Goal: Transaction & Acquisition: Purchase product/service

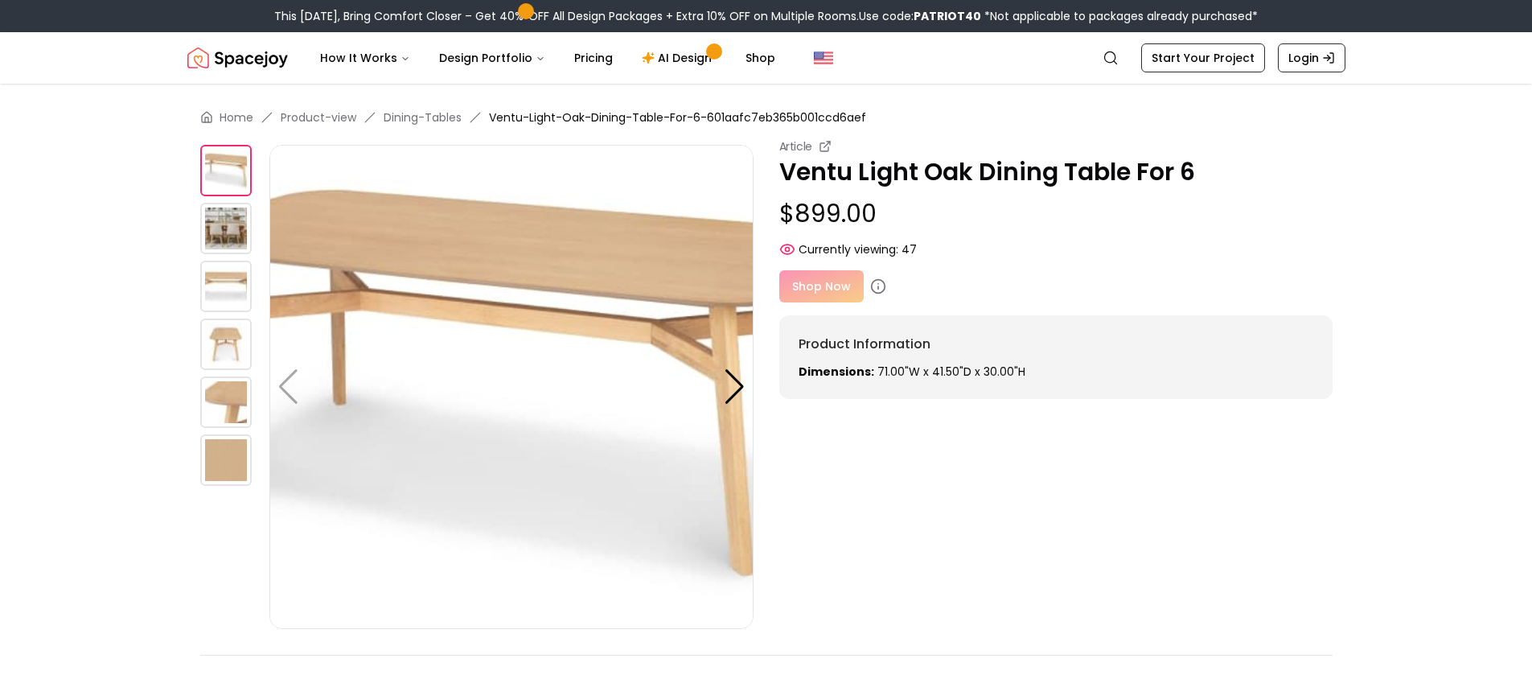
click at [874, 458] on div "Article Ventu Light Oak Dining Table For 6 $899.00 Currently viewing: 47 Articl…" at bounding box center [766, 383] width 1132 height 491
click at [216, 238] on img at bounding box center [225, 228] width 51 height 51
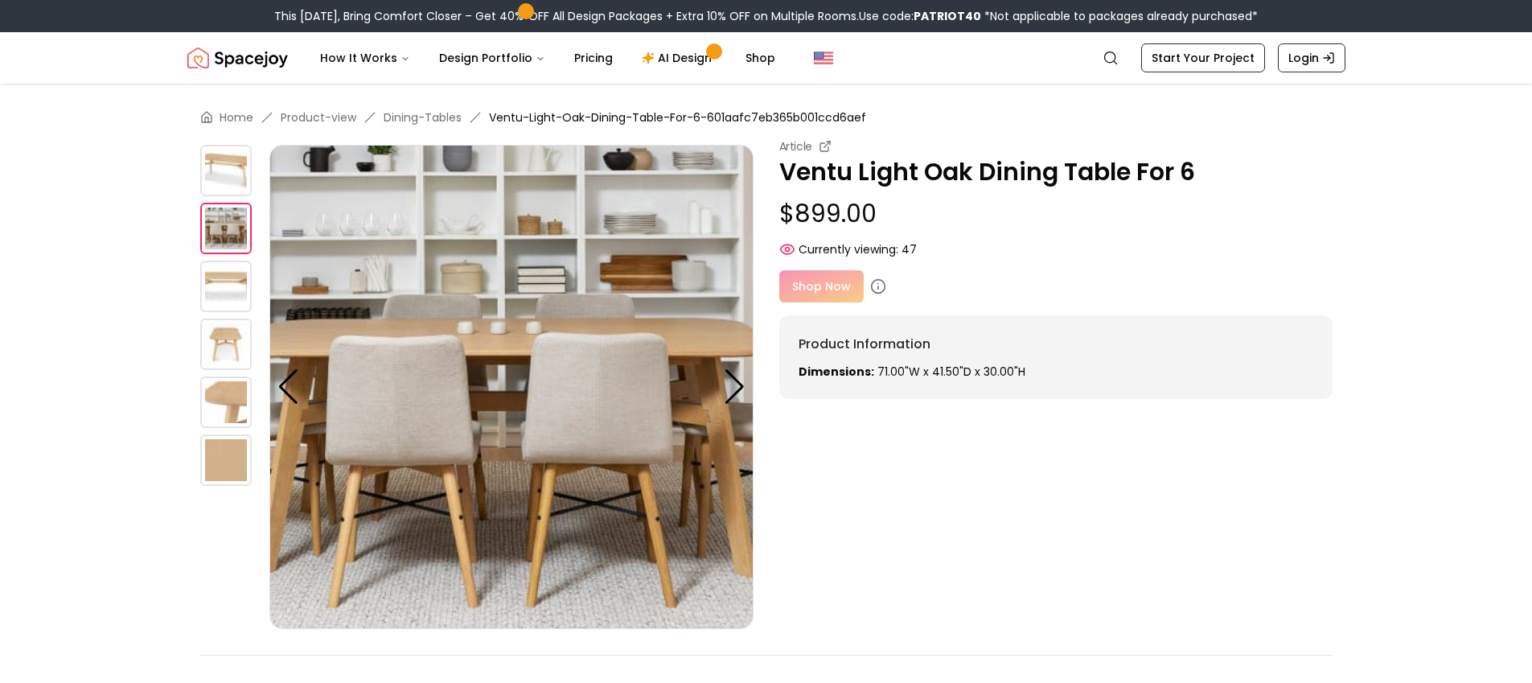
click at [204, 287] on img at bounding box center [225, 286] width 51 height 51
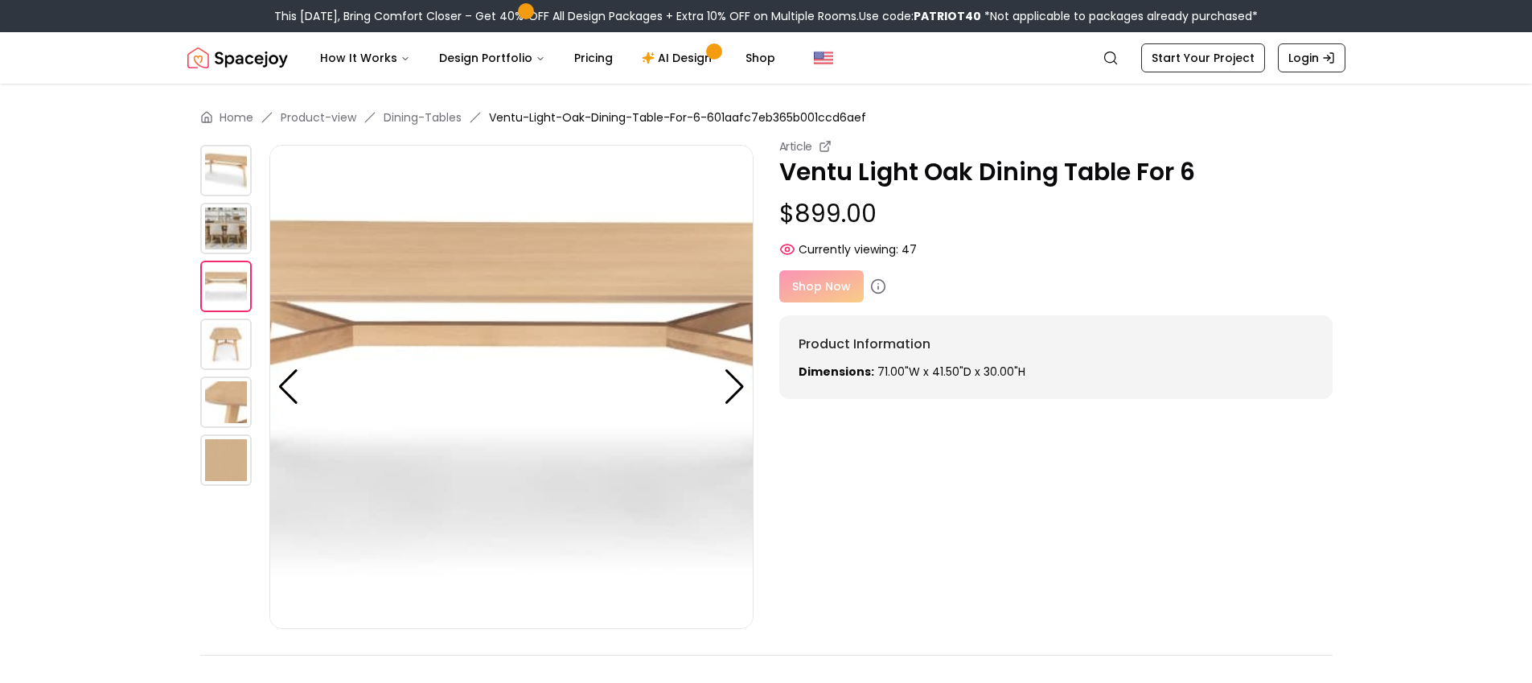
click at [250, 186] on img at bounding box center [225, 170] width 51 height 51
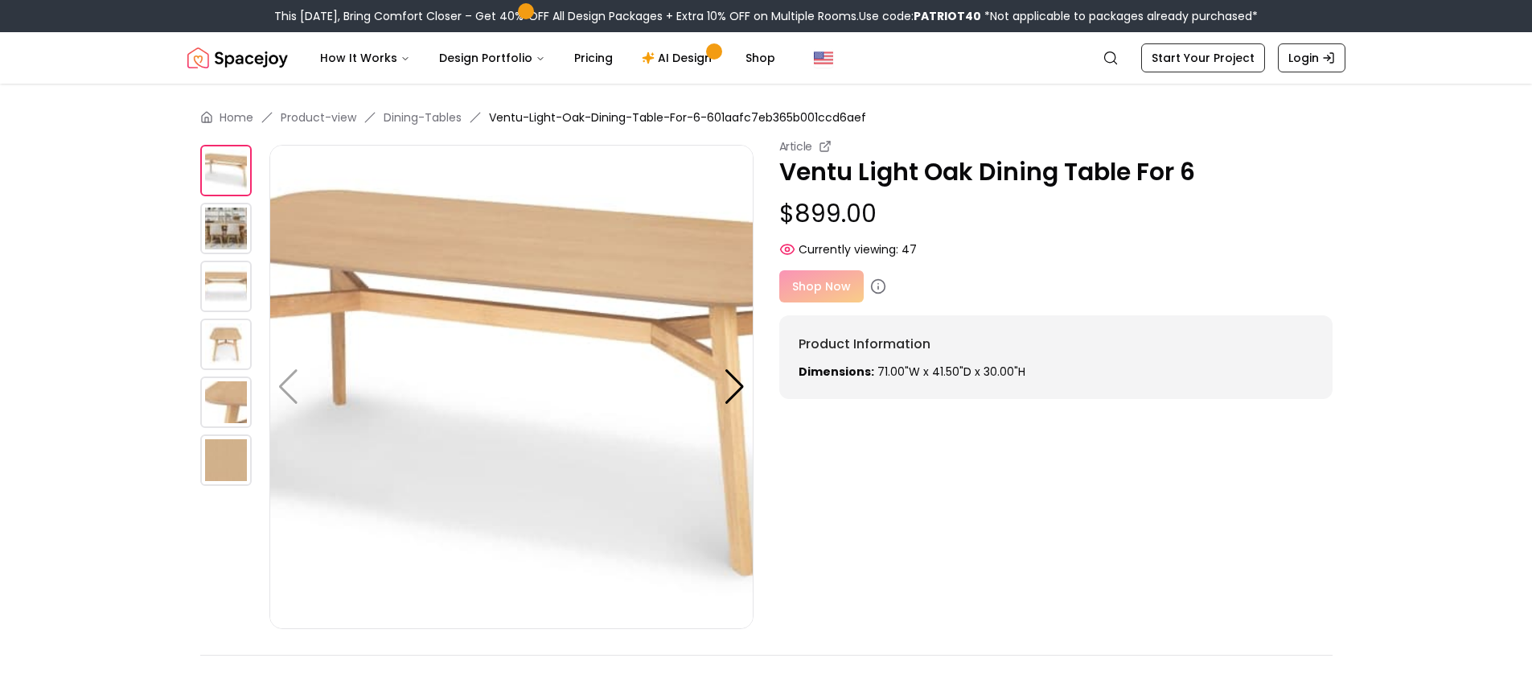
click at [405, 282] on img at bounding box center [511, 387] width 484 height 484
click at [741, 388] on div at bounding box center [735, 386] width 22 height 35
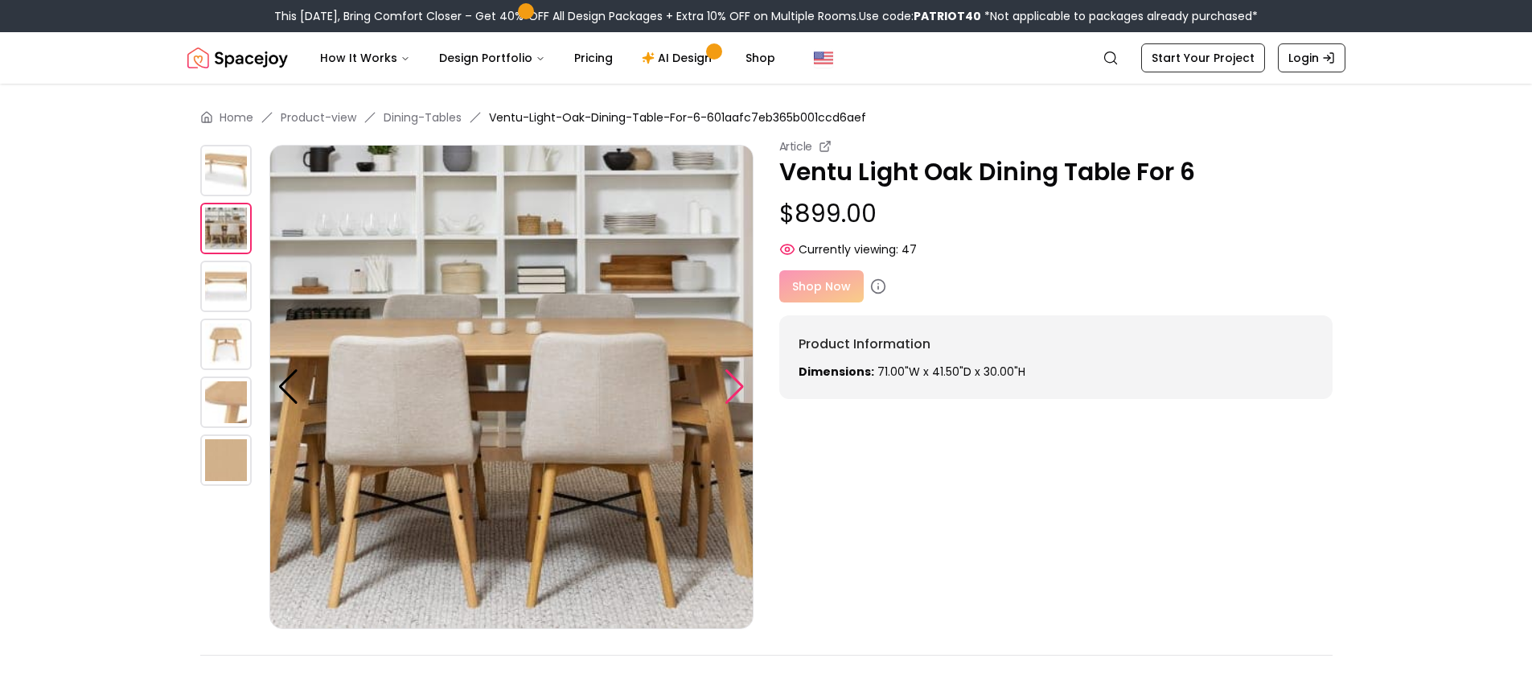
click at [741, 388] on div at bounding box center [735, 386] width 22 height 35
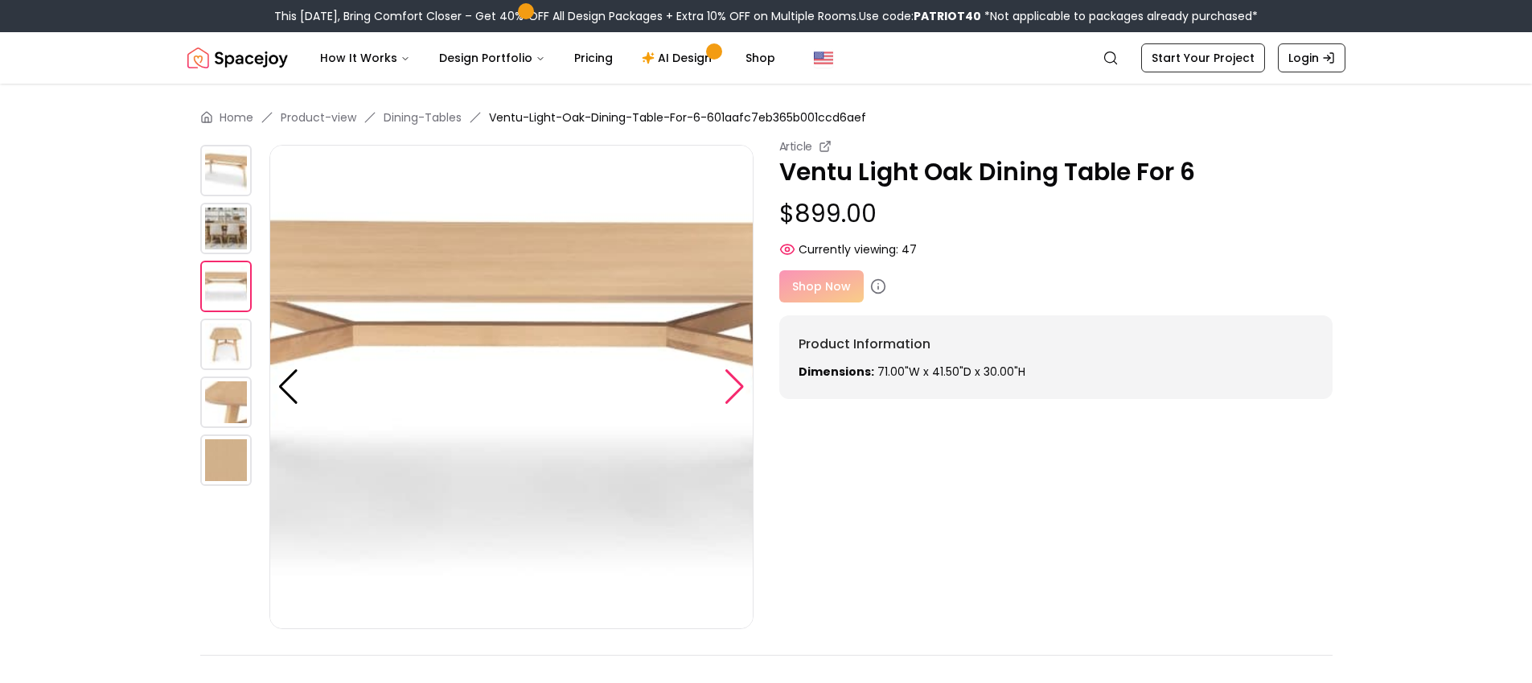
click at [741, 388] on div at bounding box center [735, 386] width 22 height 35
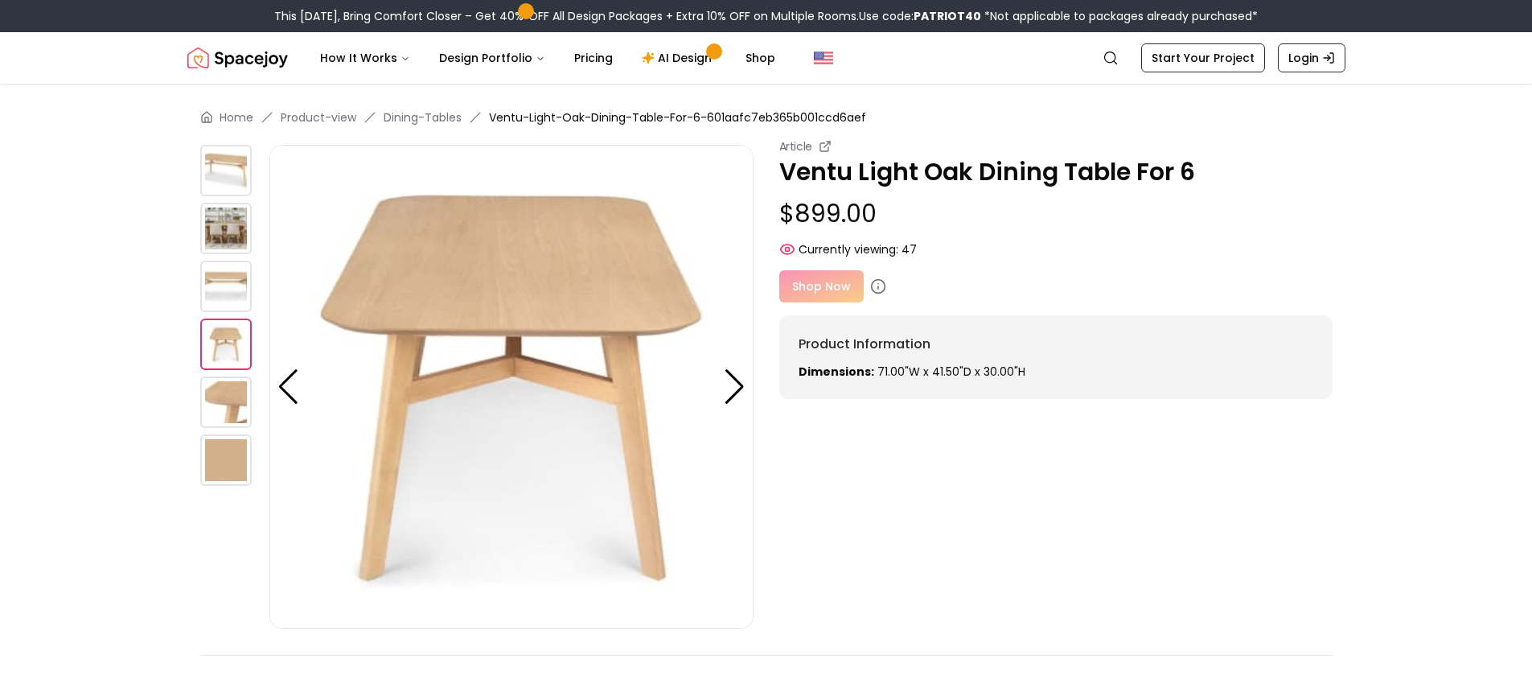
click at [254, 351] on div at bounding box center [234, 344] width 69 height 51
click at [205, 383] on img at bounding box center [225, 401] width 51 height 51
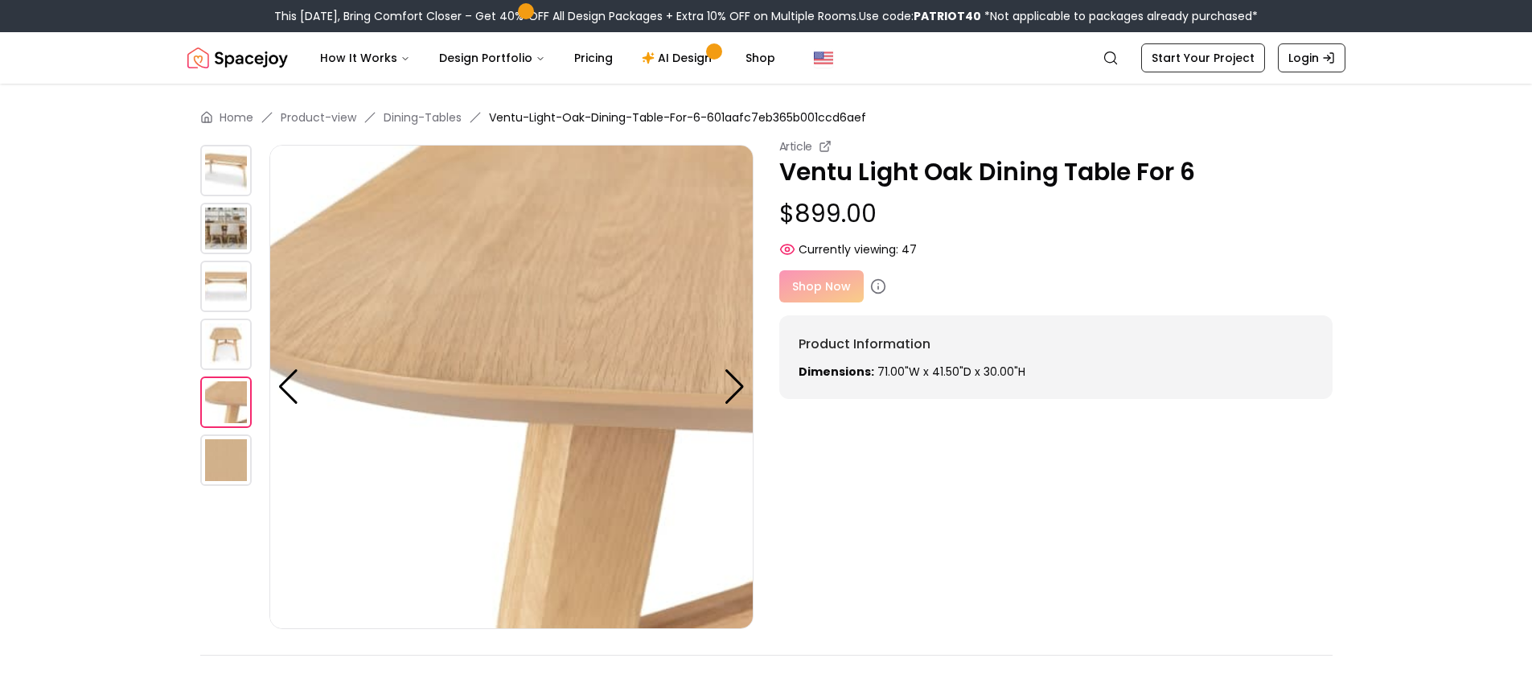
click at [216, 483] on img at bounding box center [225, 459] width 51 height 51
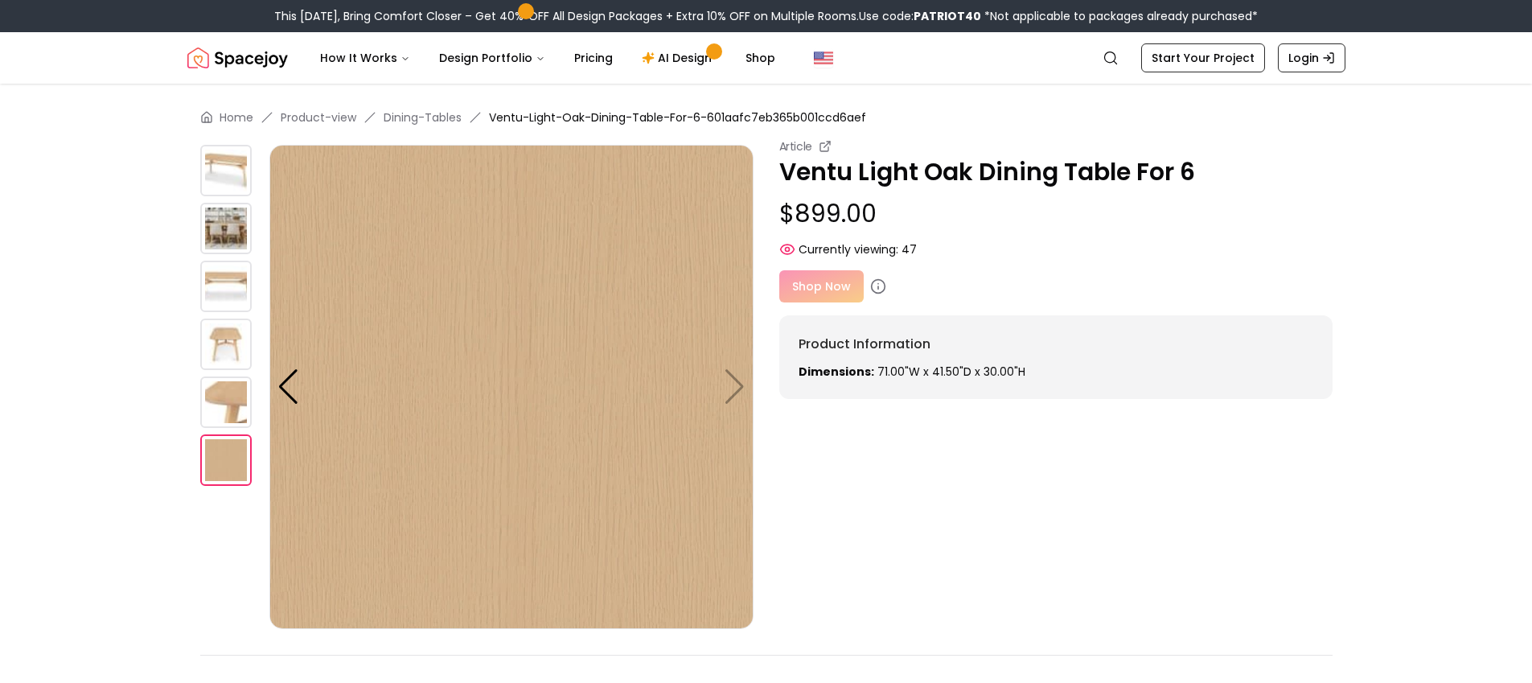
click at [234, 167] on img at bounding box center [225, 170] width 51 height 51
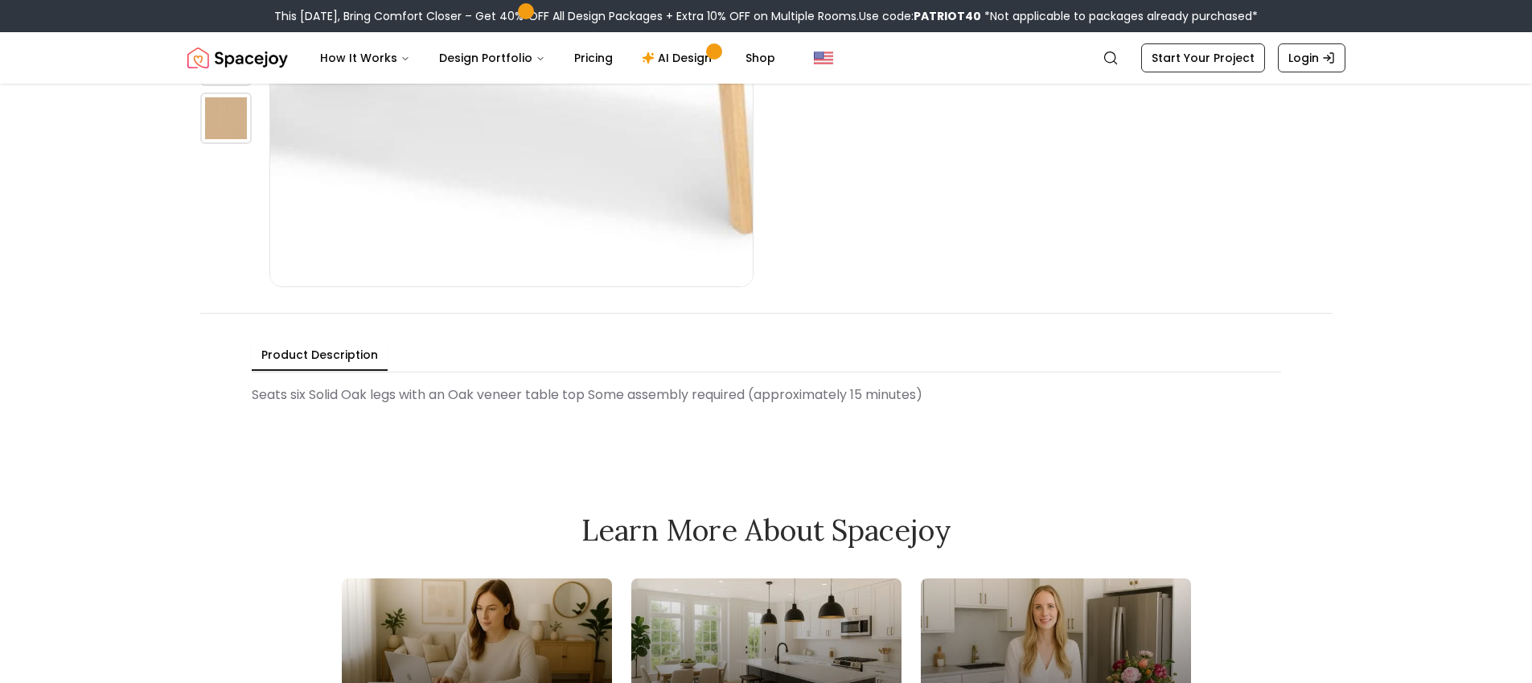
scroll to position [684, 0]
